Goal: Contribute content: Add original content to the website for others to see

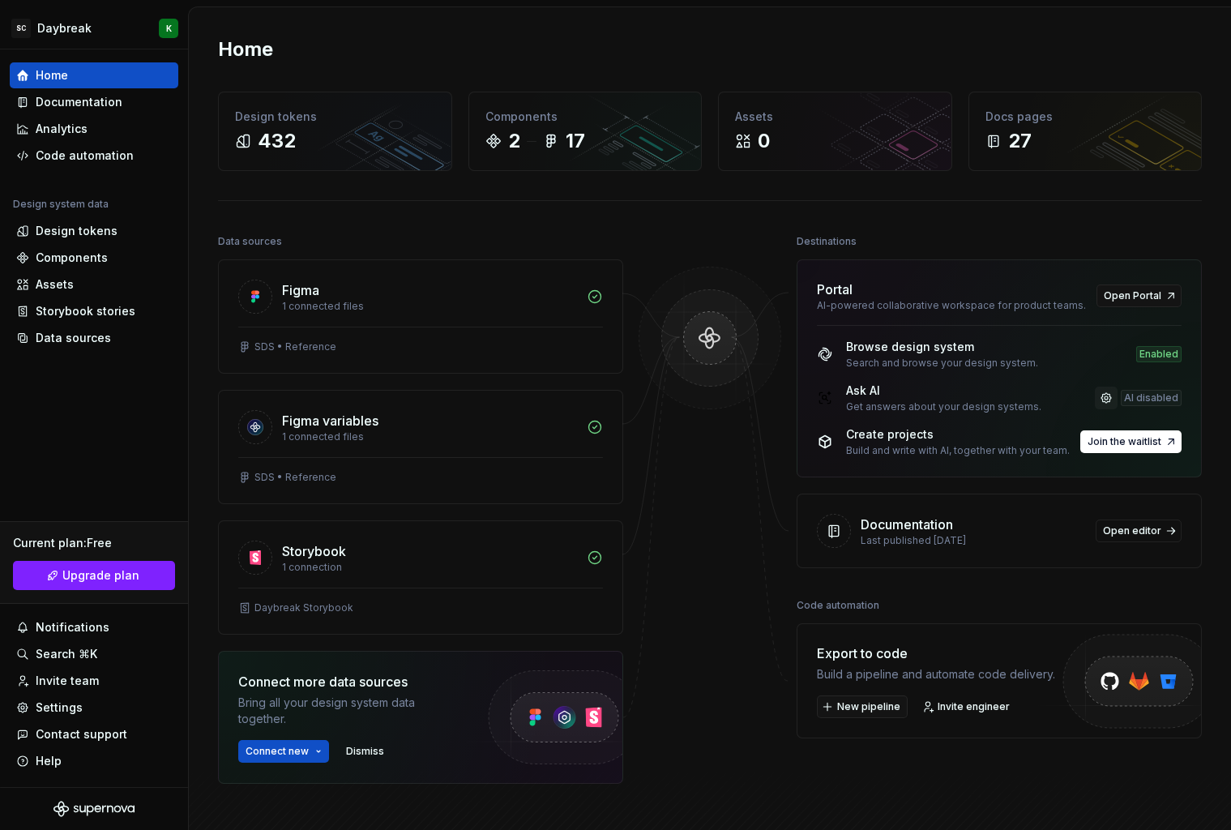
click at [1102, 401] on link at bounding box center [1106, 398] width 23 height 23
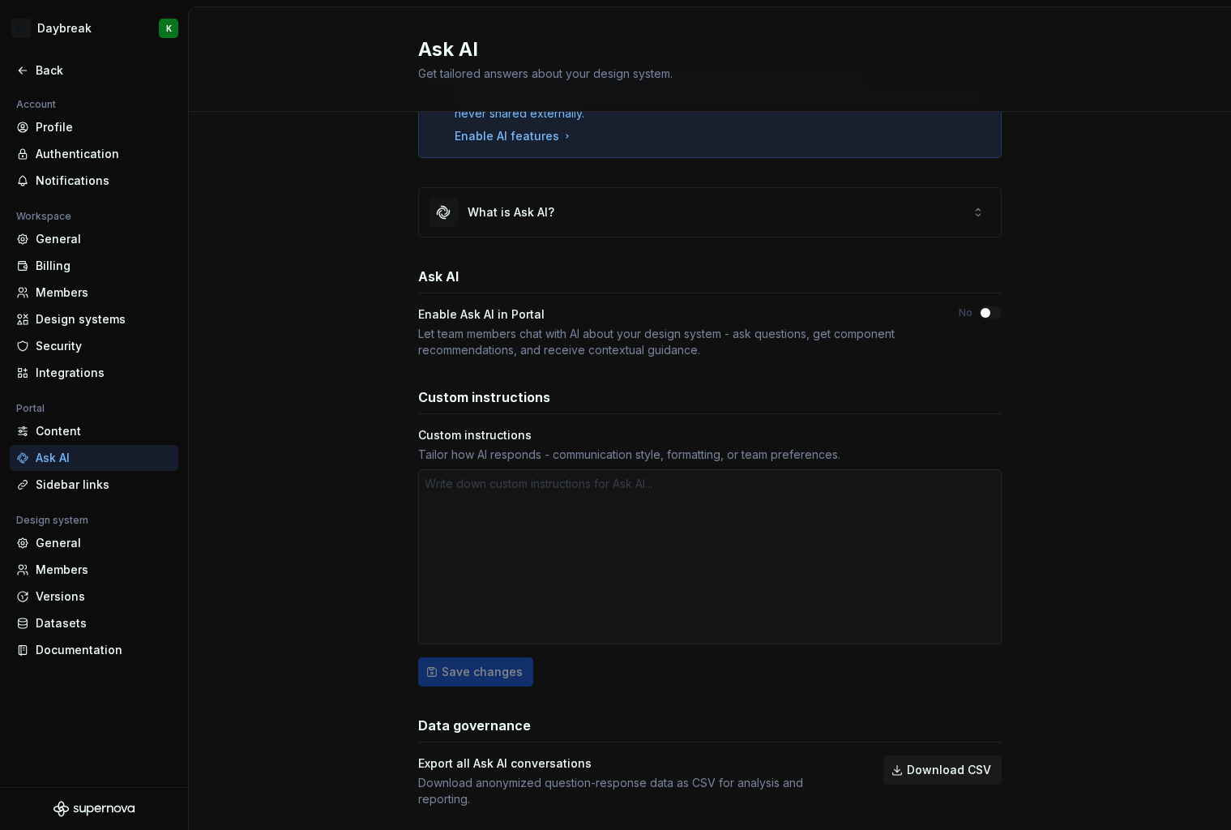
scroll to position [108, 0]
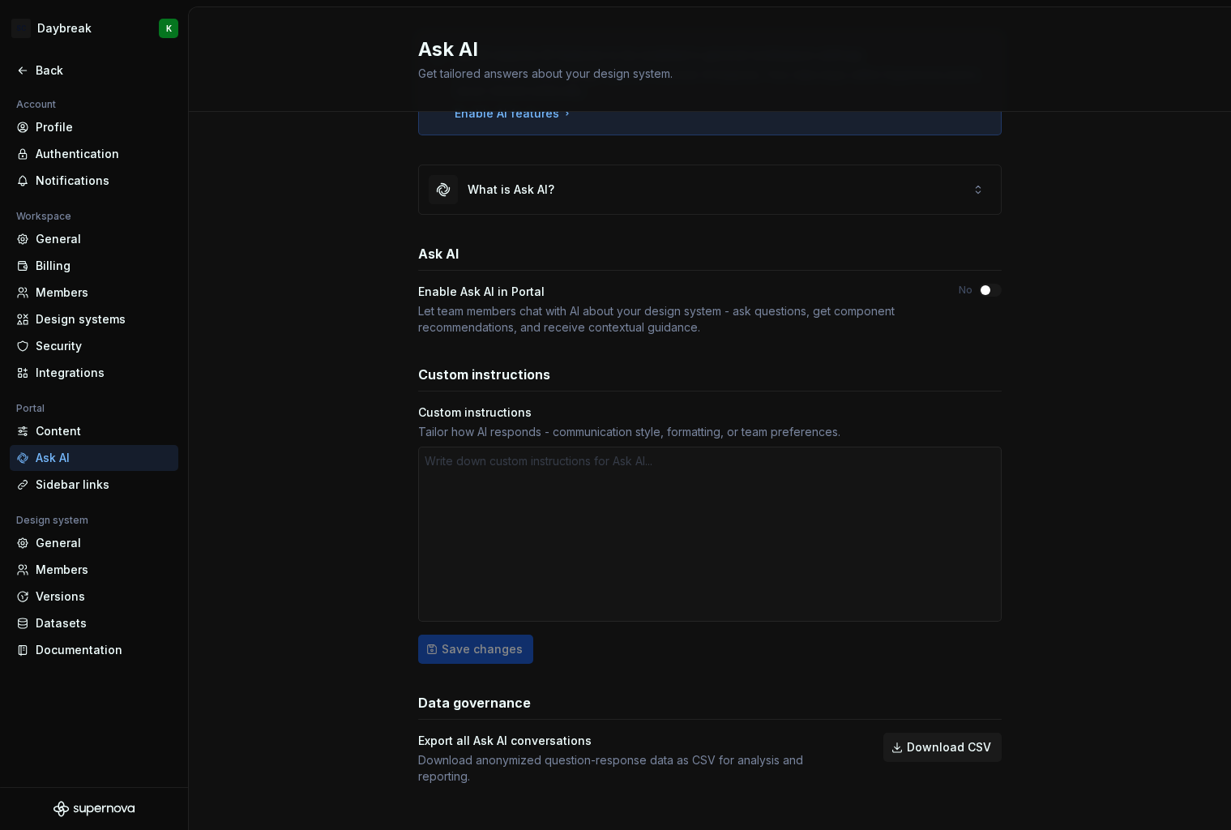
click at [738, 537] on div at bounding box center [710, 534] width 584 height 175
click at [748, 499] on div at bounding box center [710, 534] width 584 height 175
click at [496, 460] on div at bounding box center [710, 534] width 584 height 175
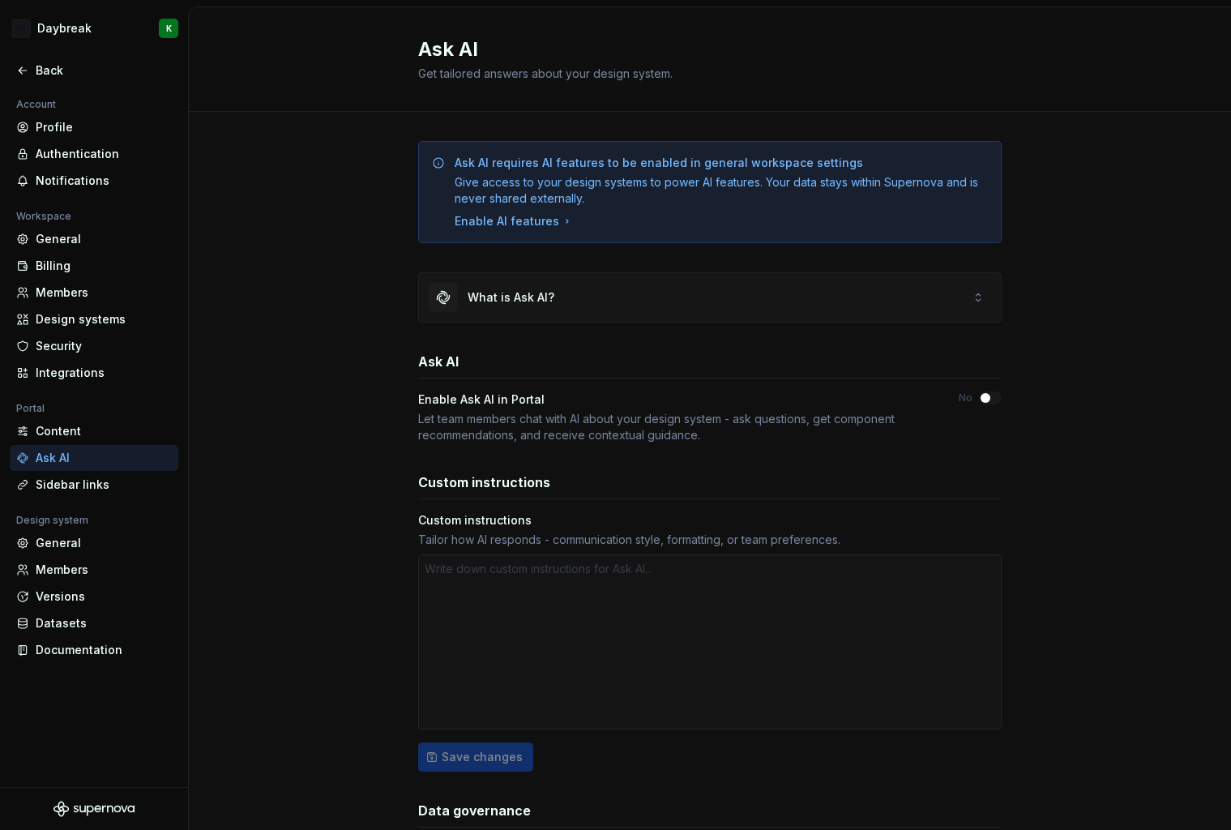
click at [487, 299] on div "What is Ask AI?" at bounding box center [511, 297] width 87 height 16
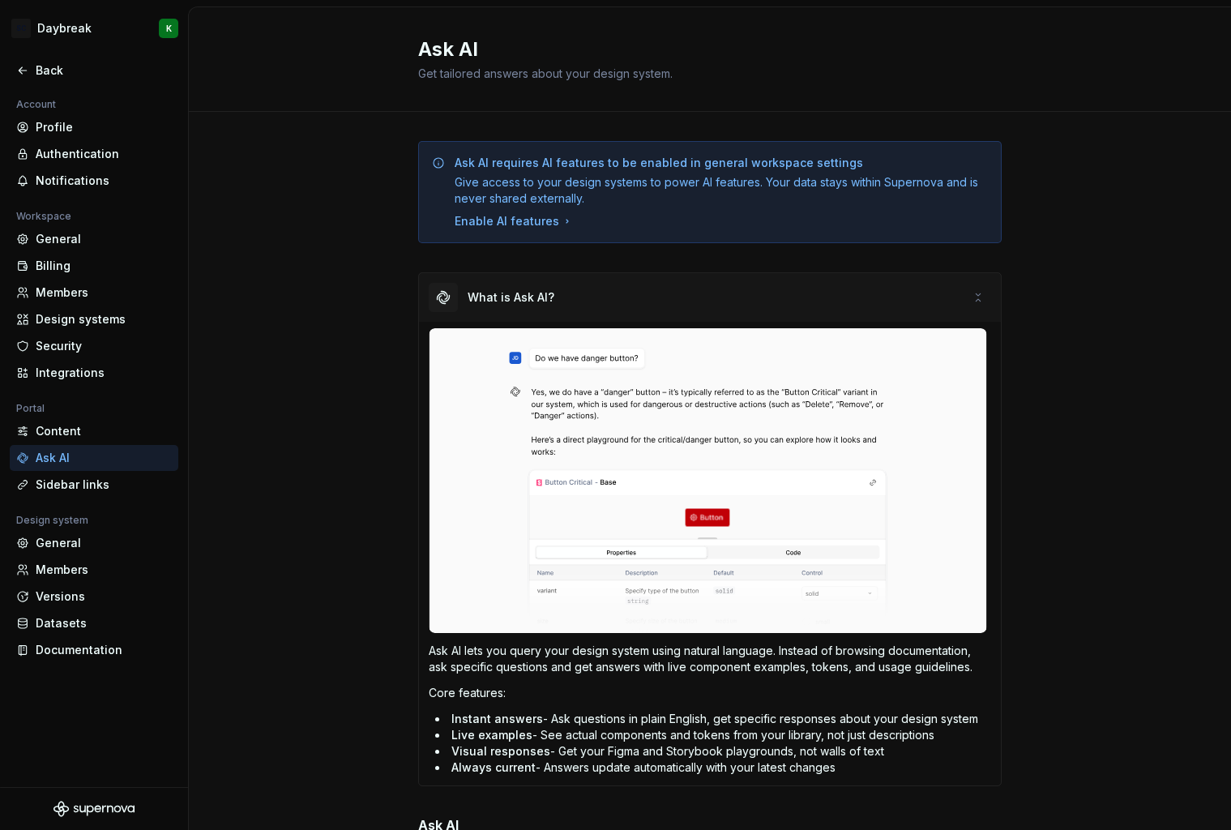
click at [499, 297] on div "What is Ask AI?" at bounding box center [511, 297] width 87 height 16
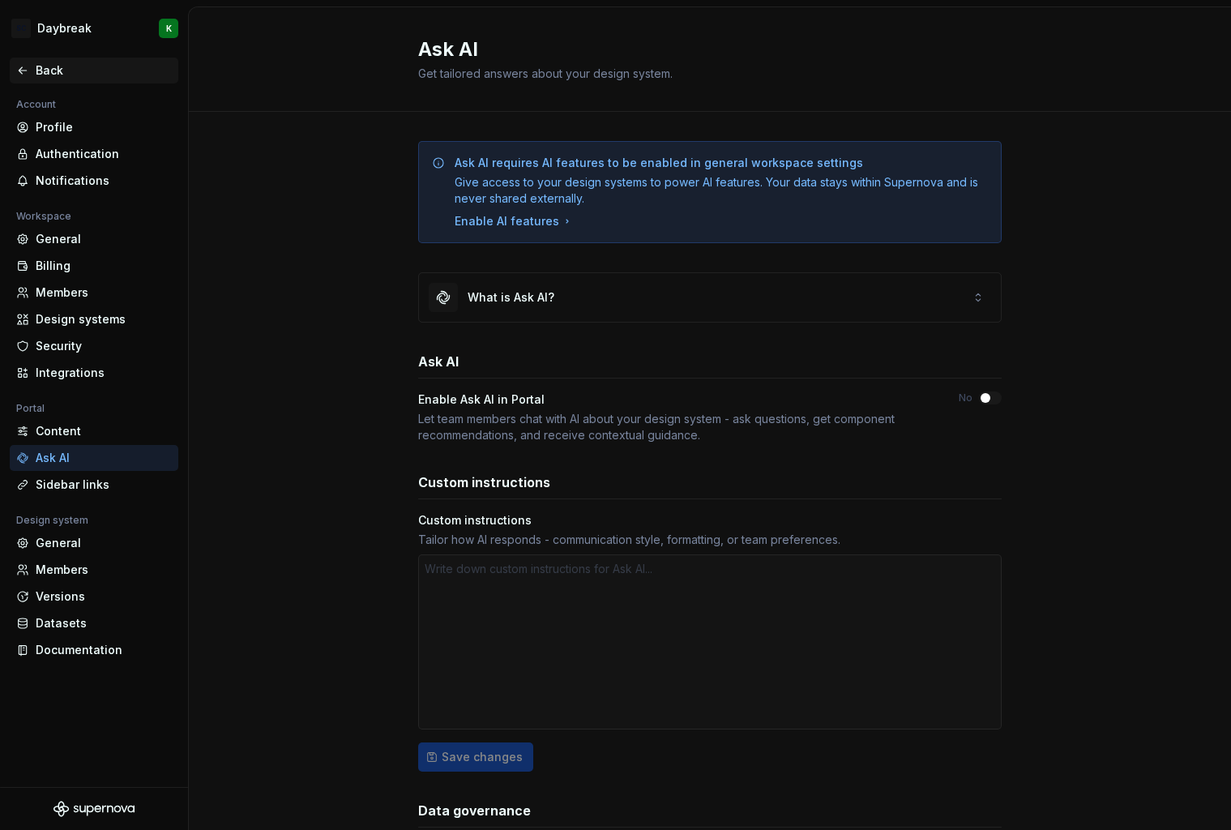
click at [34, 66] on div "Back" at bounding box center [94, 70] width 156 height 16
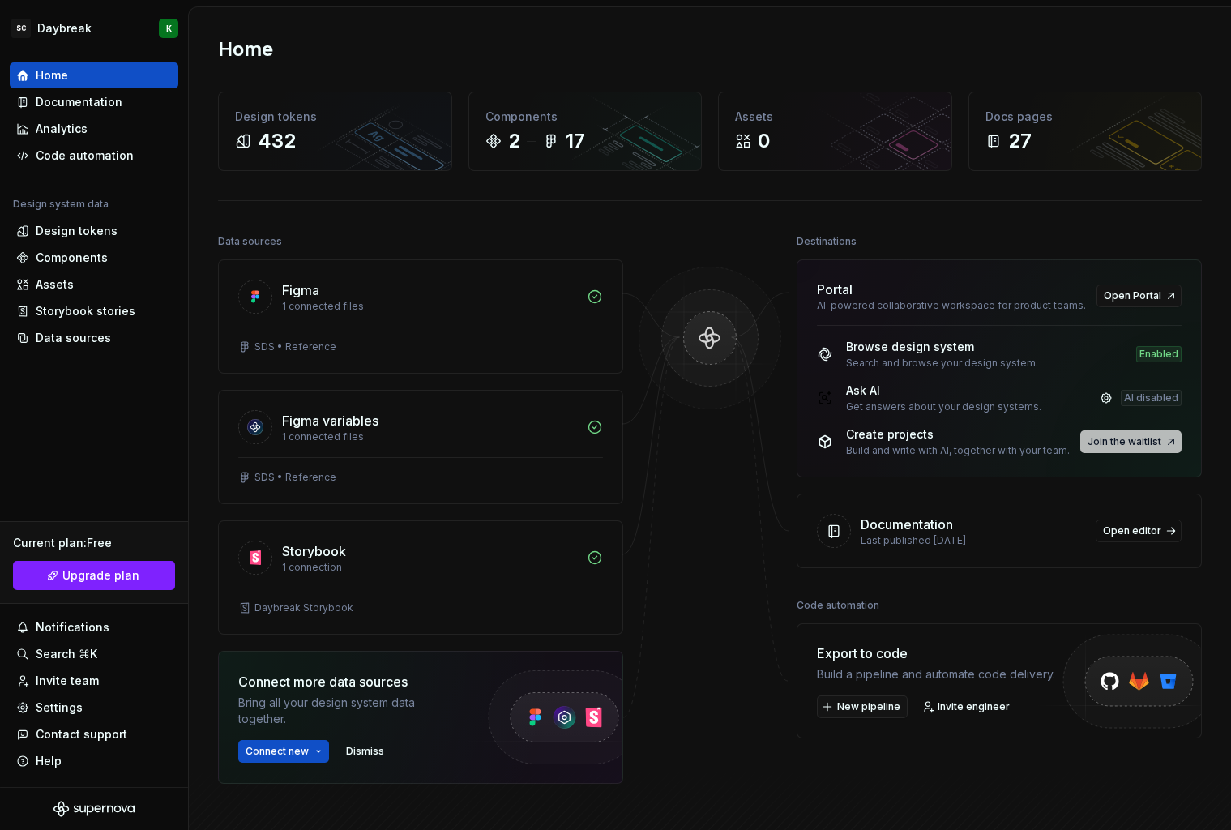
click at [1094, 445] on span "Join the waitlist" at bounding box center [1125, 441] width 74 height 13
click at [1129, 434] on button "Join the waitlist" at bounding box center [1130, 441] width 101 height 23
click at [956, 447] on div "Build and write with AI, together with your team." at bounding box center [958, 450] width 224 height 13
click at [896, 449] on div "Build and write with AI, together with your team." at bounding box center [958, 450] width 224 height 13
click at [1165, 438] on button "Join the waitlist" at bounding box center [1130, 441] width 101 height 23
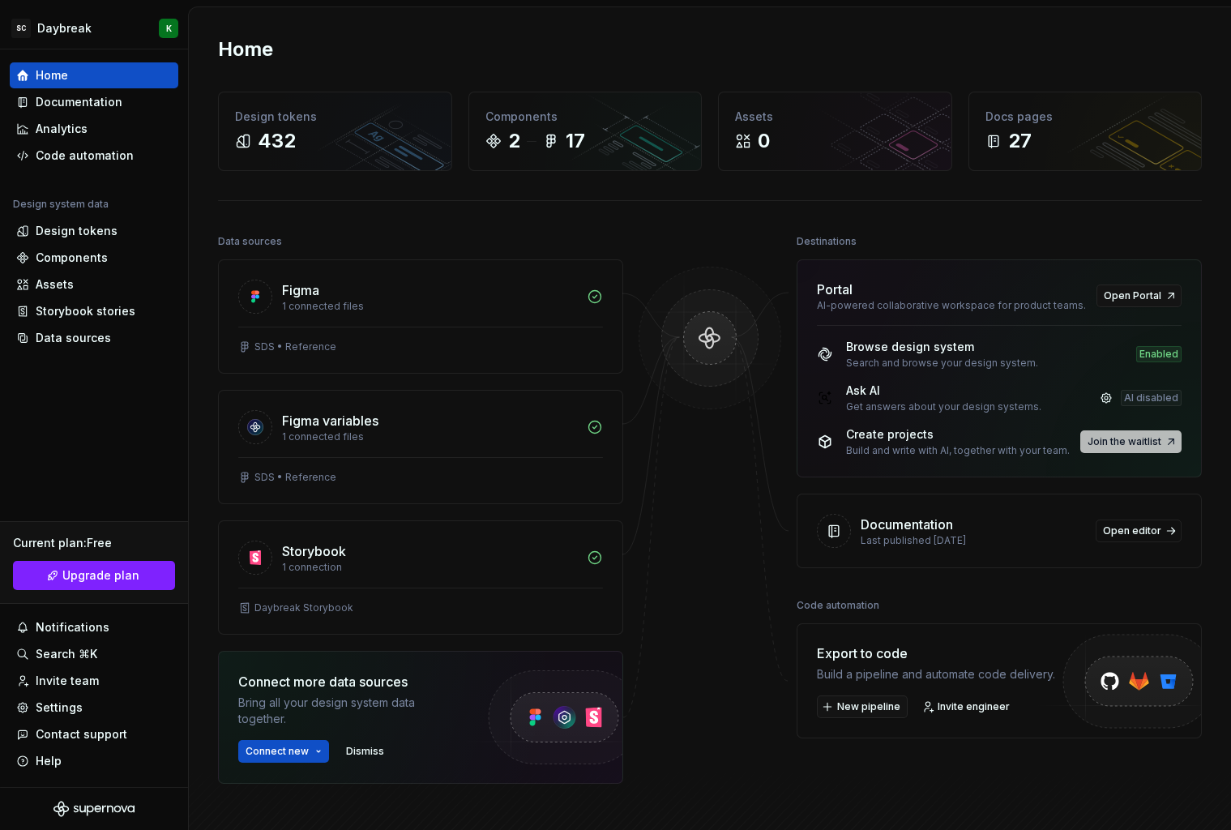
click at [1165, 438] on button "Join the waitlist" at bounding box center [1130, 441] width 101 height 23
click at [1147, 530] on span "Open editor" at bounding box center [1132, 530] width 58 height 13
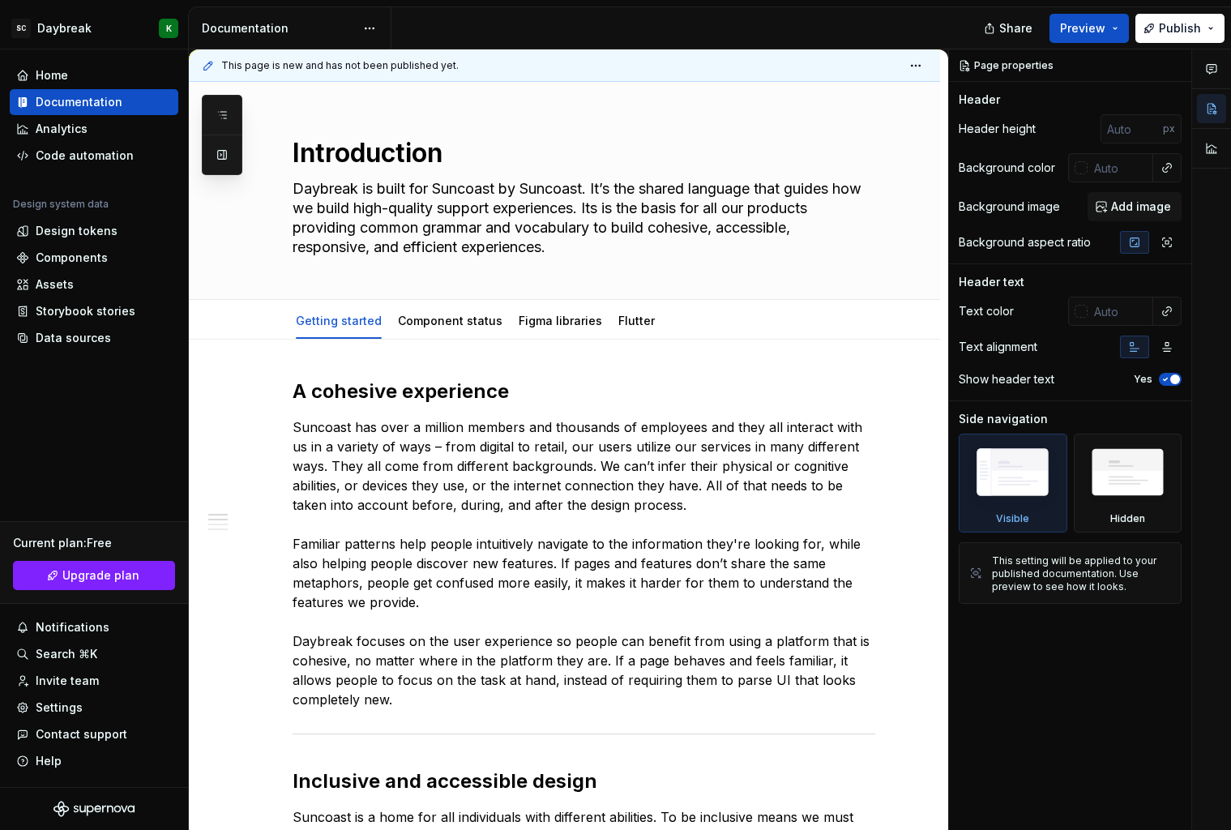
type textarea "*"
